Goal: Transaction & Acquisition: Book appointment/travel/reservation

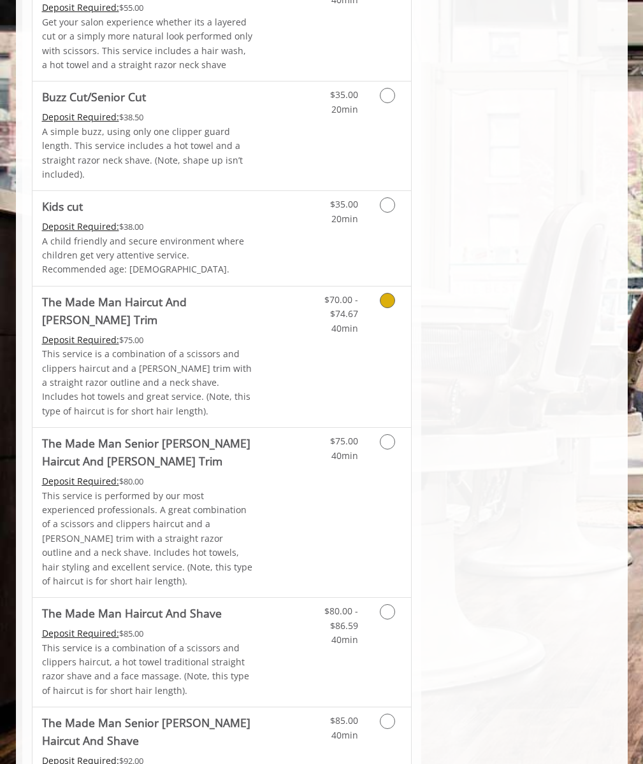
scroll to position [337, 0]
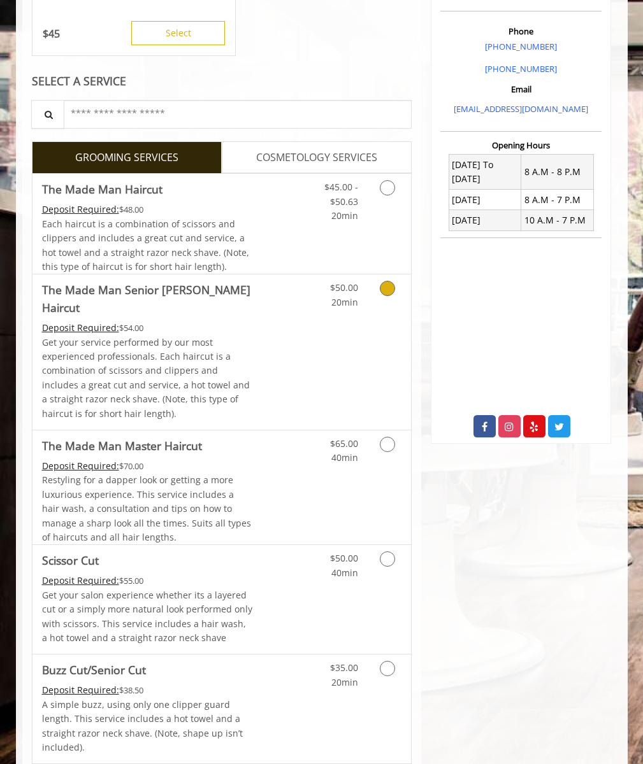
click at [147, 224] on span "Each haircut is a combination of scissors and clippers and includes a great cut…" at bounding box center [145, 245] width 207 height 55
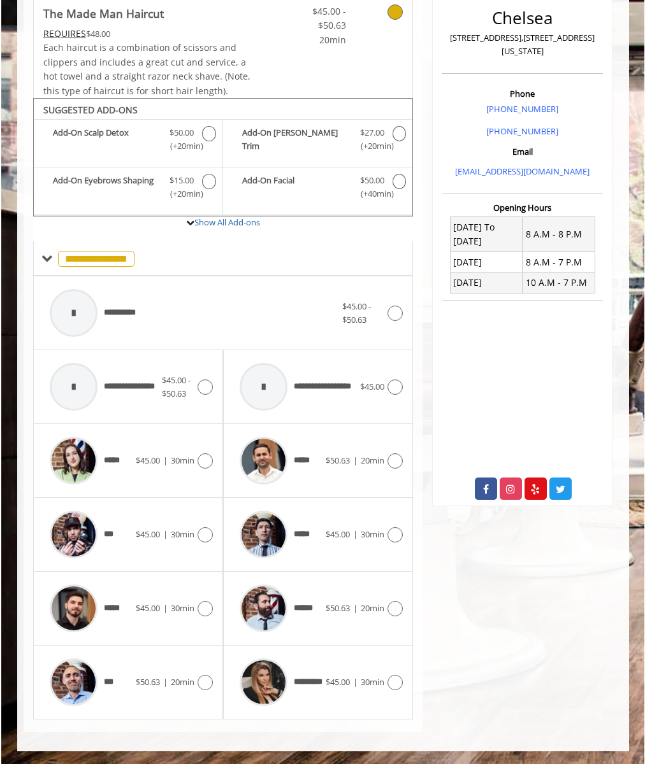
scroll to position [172, 0]
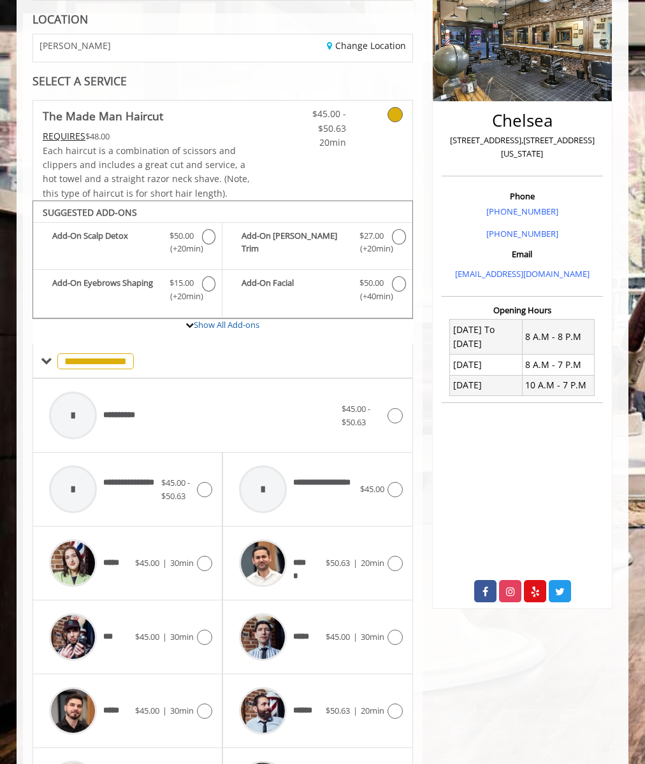
click at [222, 416] on div "**********" at bounding box center [192, 415] width 299 height 61
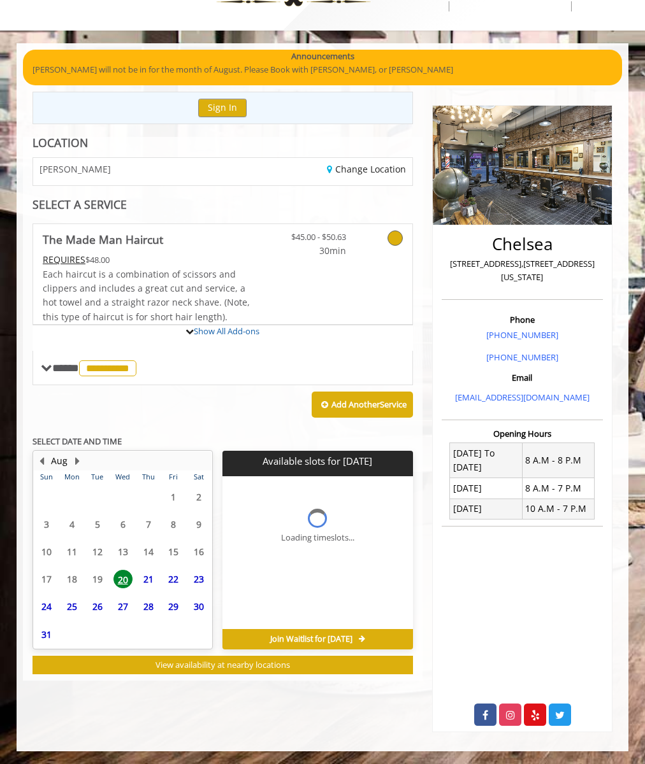
scroll to position [48, 0]
click at [148, 580] on span "21" at bounding box center [148, 579] width 19 height 18
